Goal: Task Accomplishment & Management: Complete application form

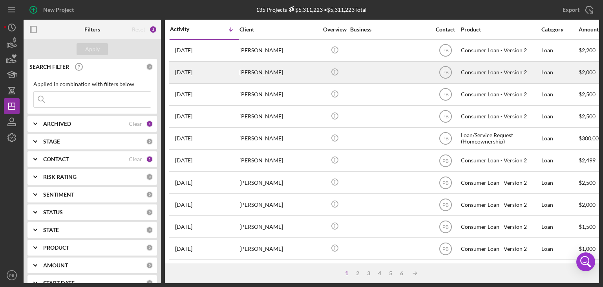
click at [253, 78] on div "[PERSON_NAME]" at bounding box center [279, 72] width 79 height 21
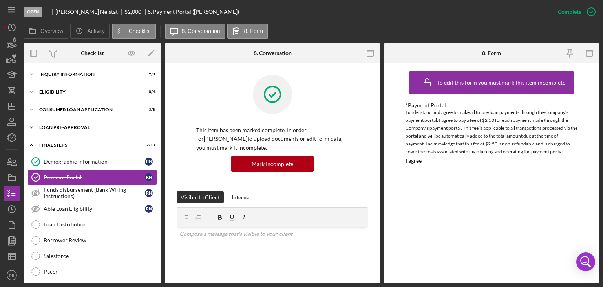
click at [64, 125] on div "Icon/Expander Loan Pre-Approval 0 / 2" at bounding box center [92, 127] width 137 height 16
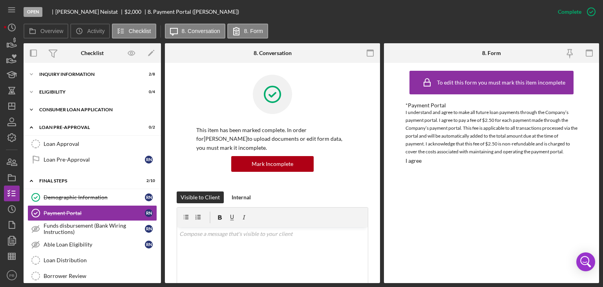
click at [83, 108] on div "Consumer Loan Application" at bounding box center [95, 109] width 112 height 5
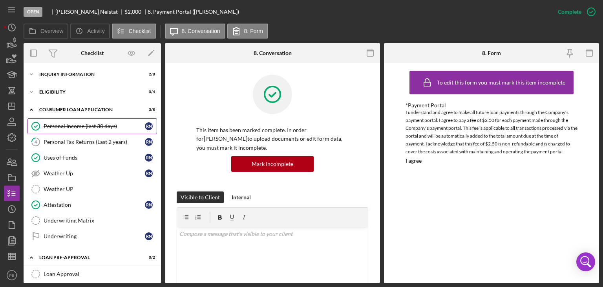
click at [82, 124] on div "Personal Income (last 30 days)" at bounding box center [94, 126] width 101 height 6
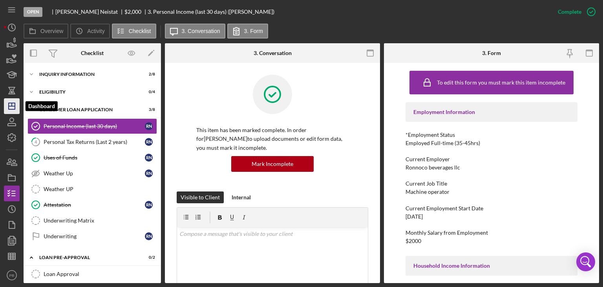
click at [9, 103] on polygon "button" at bounding box center [12, 106] width 6 height 6
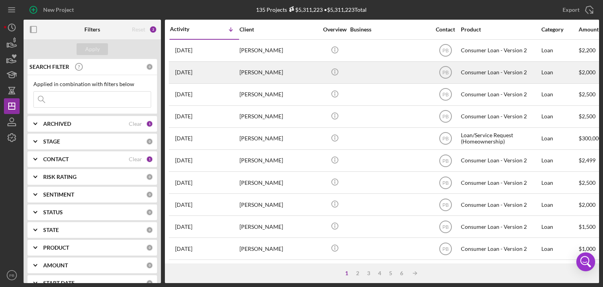
click at [252, 74] on div "[PERSON_NAME]" at bounding box center [279, 72] width 79 height 21
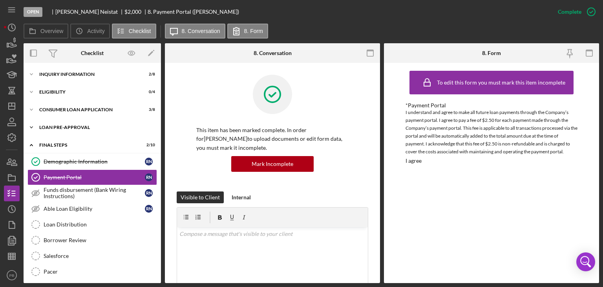
click at [57, 134] on div "Icon/Expander Loan Pre-Approval 0 / 2" at bounding box center [92, 127] width 137 height 16
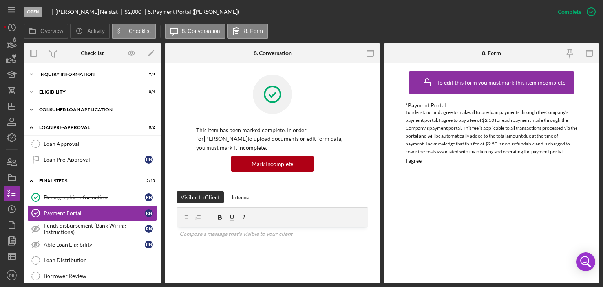
click at [62, 110] on div "Consumer Loan Application" at bounding box center [95, 109] width 112 height 5
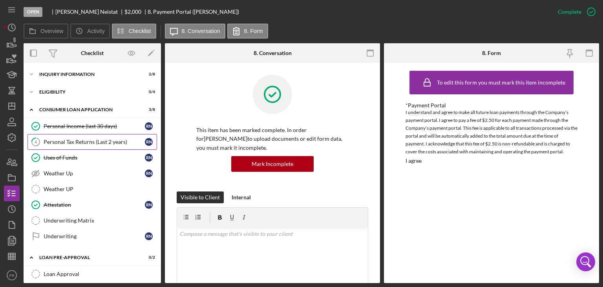
click at [72, 145] on div "Personal Tax Returns (Last 2 years)" at bounding box center [94, 142] width 101 height 6
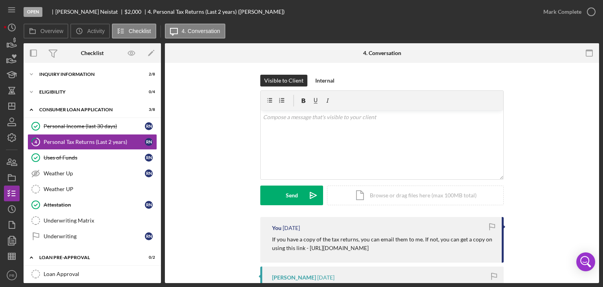
scroll to position [79, 0]
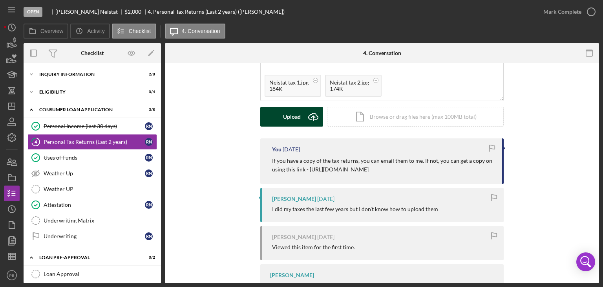
click at [304, 121] on icon "Icon/Upload" at bounding box center [314, 117] width 20 height 20
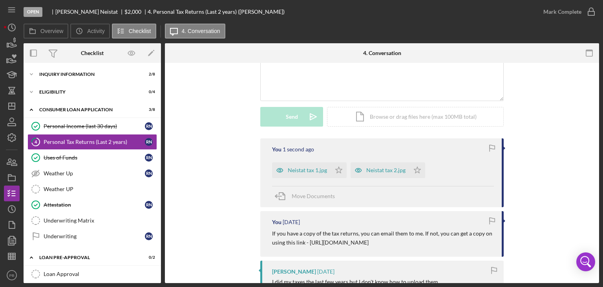
click at [312, 172] on div "Neistat tax 1.jpg" at bounding box center [307, 170] width 39 height 6
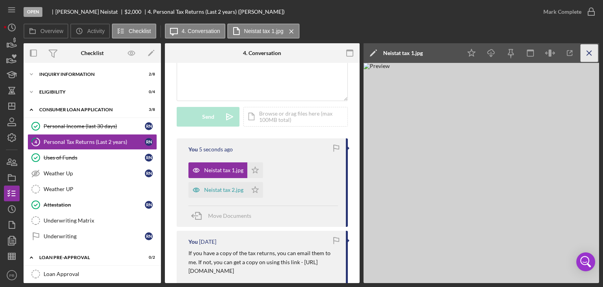
click at [585, 55] on icon "Icon/Menu Close" at bounding box center [590, 53] width 18 height 18
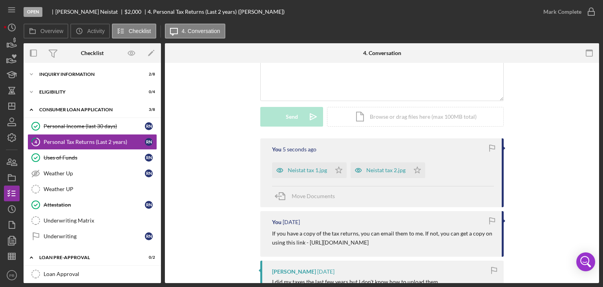
scroll to position [0, 0]
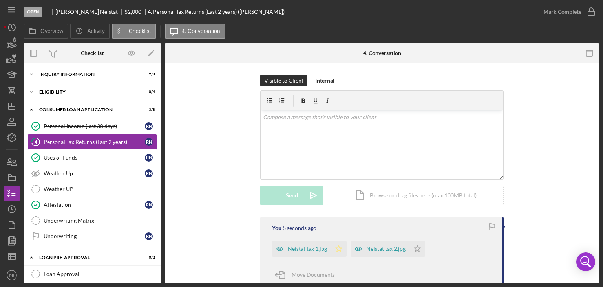
click at [338, 249] on icon "Icon/Star" at bounding box center [339, 249] width 16 height 16
click at [550, 13] on div "Mark Complete" at bounding box center [563, 12] width 38 height 16
